Goal: Task Accomplishment & Management: Manage account settings

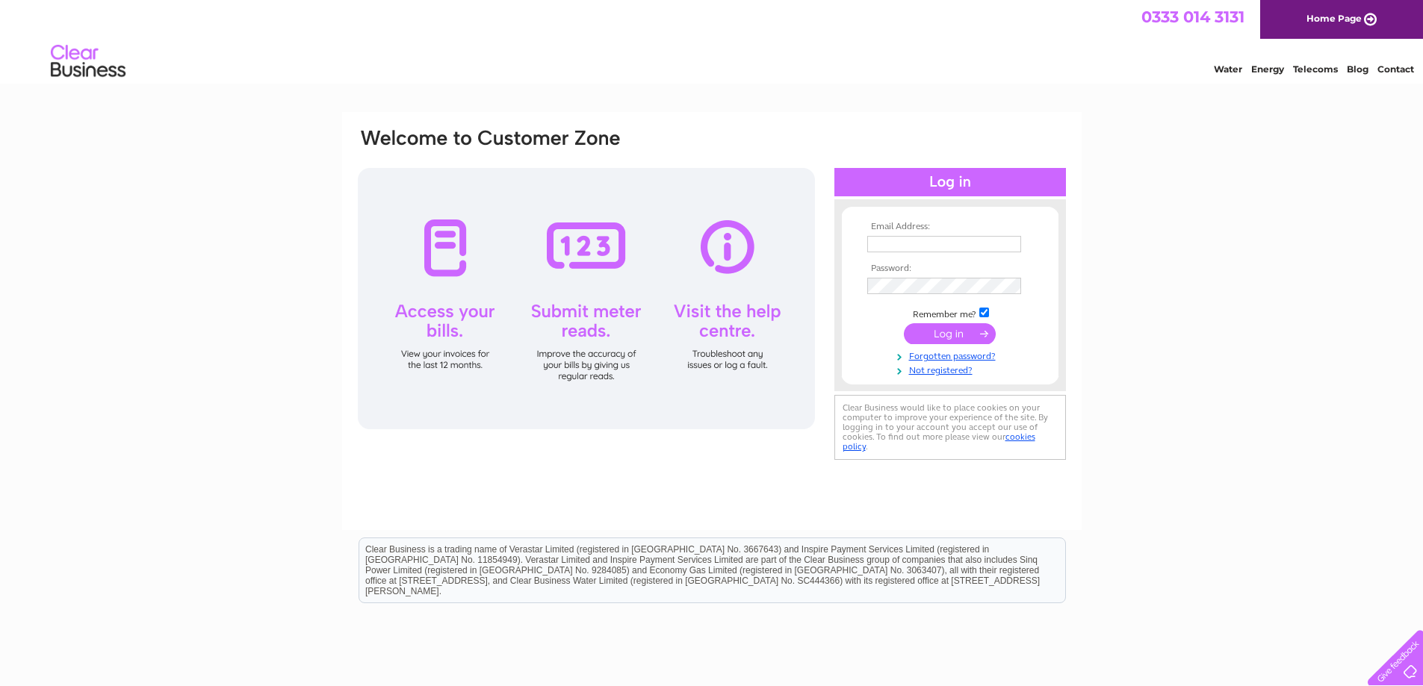
type input "kay@camboestate.com"
click at [963, 338] on input "submit" at bounding box center [950, 333] width 92 height 21
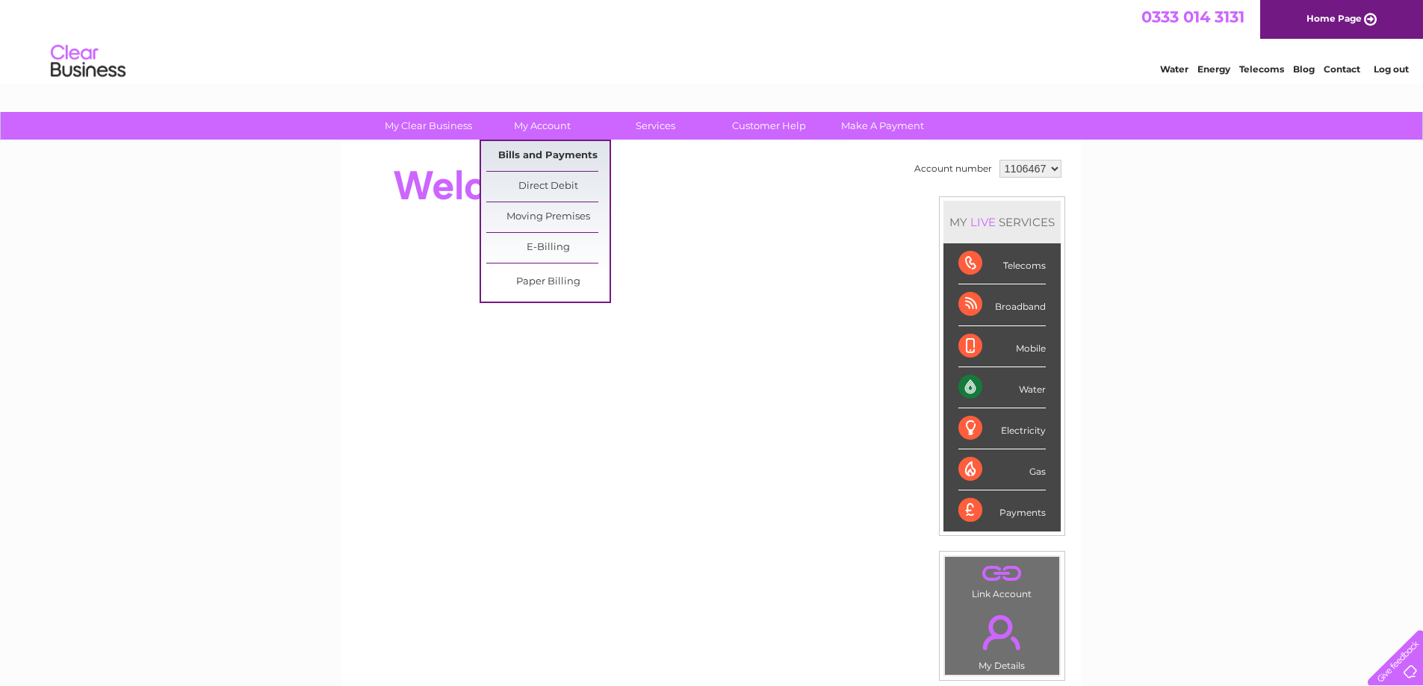
click at [531, 153] on link "Bills and Payments" at bounding box center [547, 156] width 123 height 30
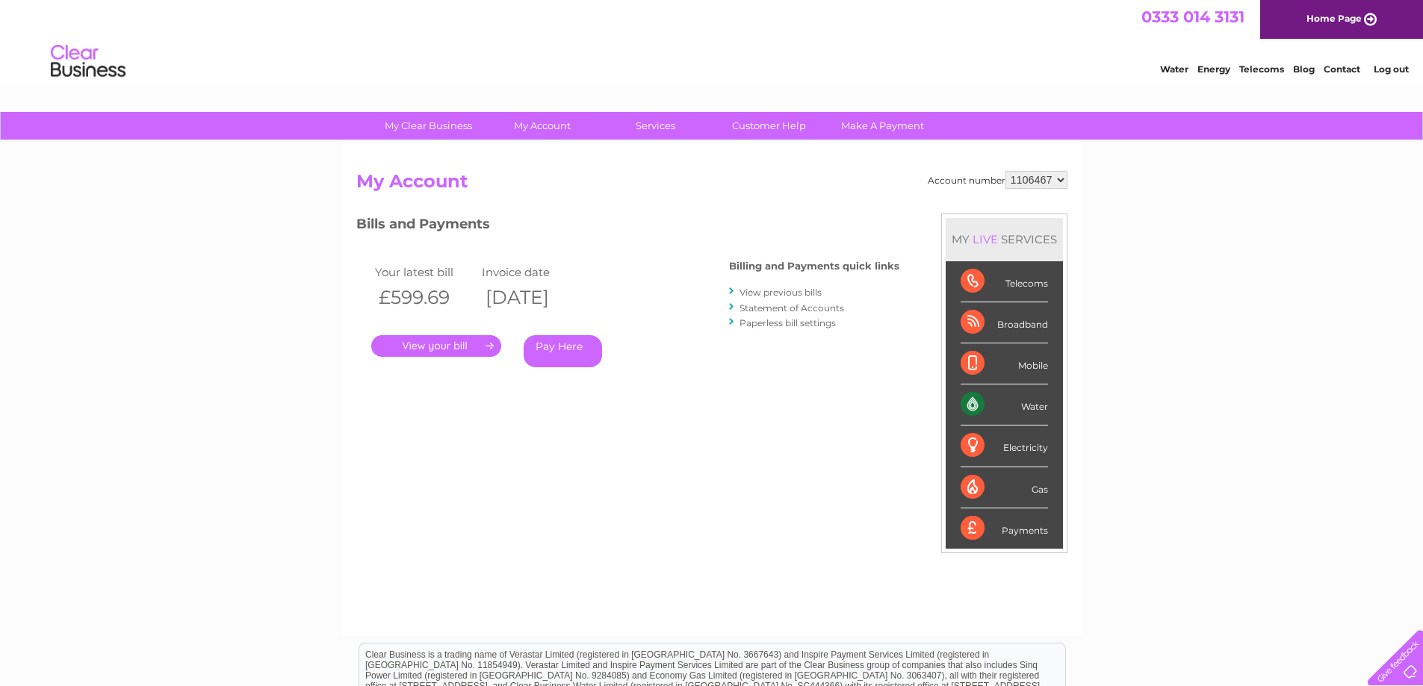
click at [443, 347] on link "." at bounding box center [436, 346] width 130 height 22
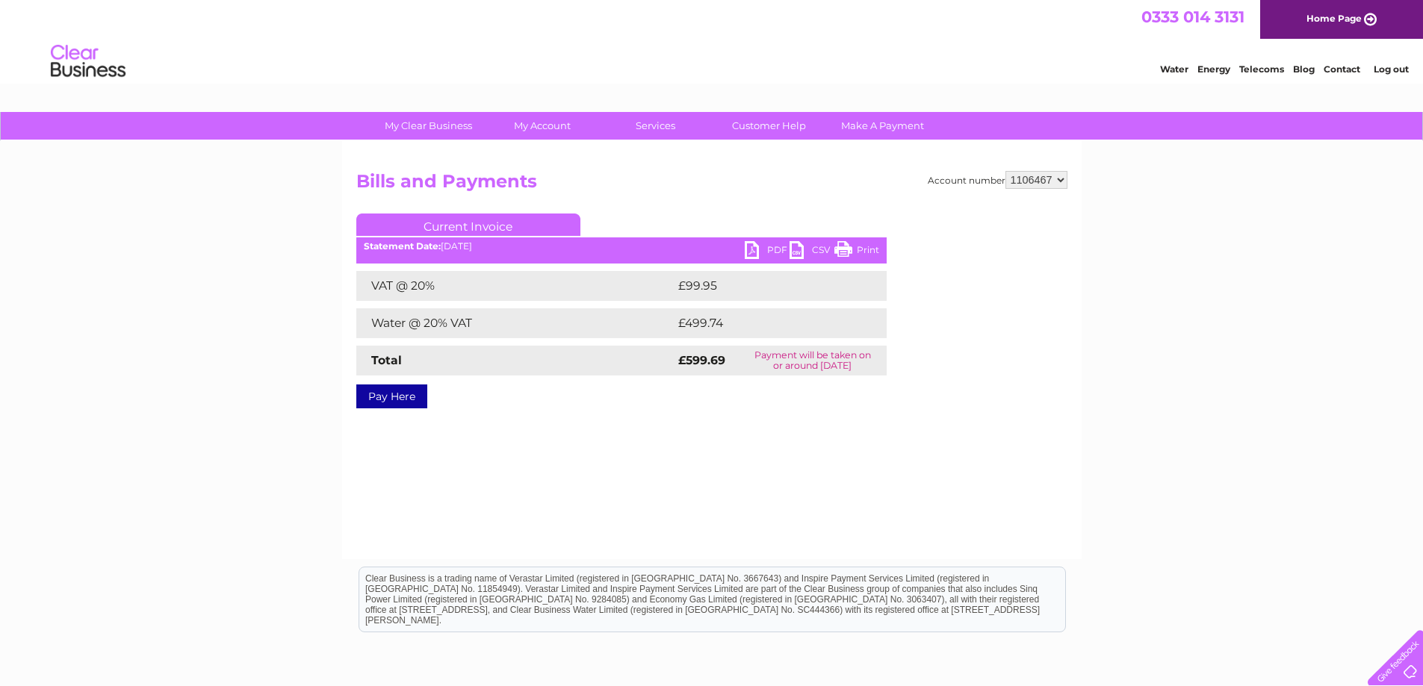
click at [757, 248] on link "PDF" at bounding box center [767, 252] width 45 height 22
